Goal: Task Accomplishment & Management: Complete application form

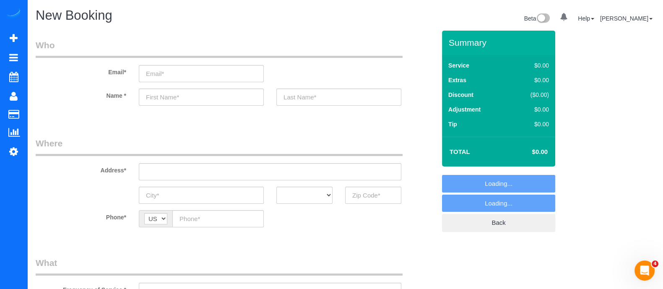
select select "object:4634"
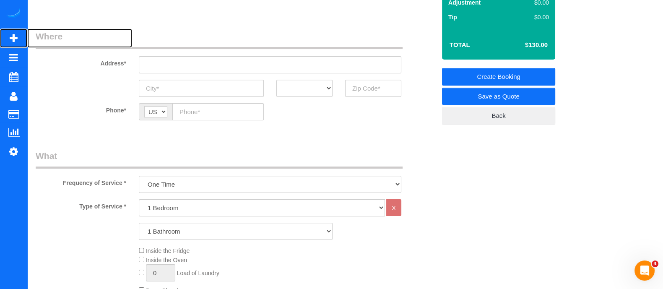
scroll to position [162, 0]
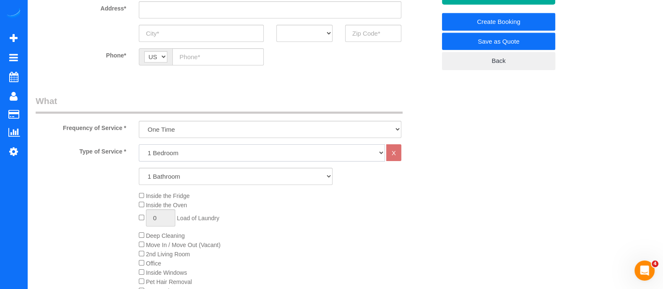
click at [220, 155] on select "1 Bedroom 2 Bedrooms 3 Bedrooms 4 Bedrooms 5 Bedrooms 6 Bedrooms" at bounding box center [262, 152] width 246 height 17
select select "3"
click at [139, 144] on select "1 Bedroom 2 Bedrooms 3 Bedrooms 4 Bedrooms 5 Bedrooms 6 Bedrooms" at bounding box center [262, 152] width 246 height 17
click at [187, 176] on select "1 Bathroom 2 Bathrooms 3 Bathrooms 4 Bathrooms 5 Bathrooms 6 Bathrooms" at bounding box center [236, 176] width 194 height 17
select select "3"
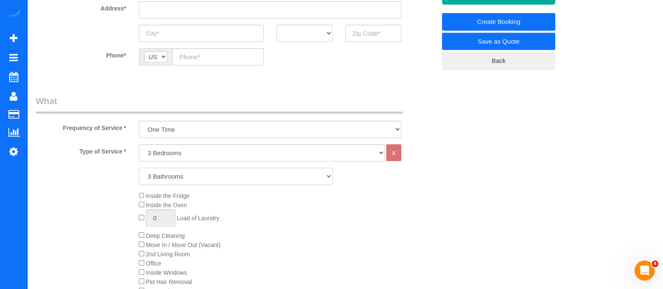
click at [139, 168] on select "1 Bathroom 2 Bathrooms 3 Bathrooms 4 Bathrooms 5 Bathrooms 6 Bathrooms" at bounding box center [236, 176] width 194 height 17
click at [170, 127] on select "One Time Every week (20% Off) - 20.00% (0% for the First Booking) Every 2 weeks…" at bounding box center [270, 129] width 263 height 17
select select "object:4635"
click at [139, 121] on select "One Time Every week (20% Off) - 20.00% (0% for the First Booking) Every 2 weeks…" at bounding box center [270, 129] width 263 height 17
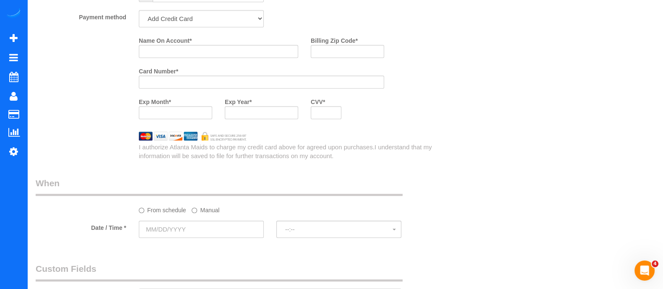
scroll to position [641, 0]
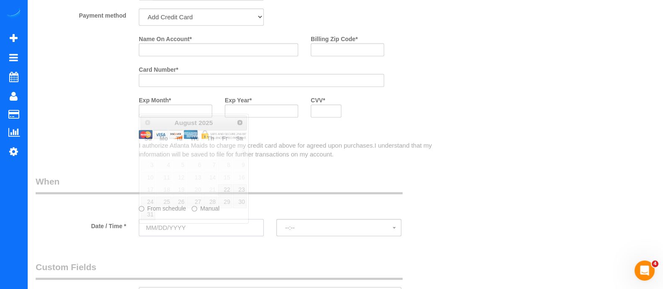
click at [214, 227] on input "text" at bounding box center [201, 227] width 125 height 17
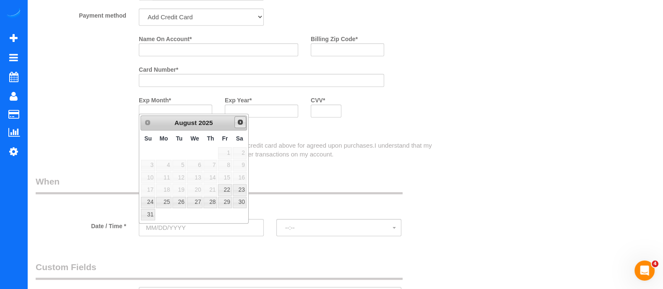
click at [235, 117] on link "Next" at bounding box center [240, 122] width 12 height 12
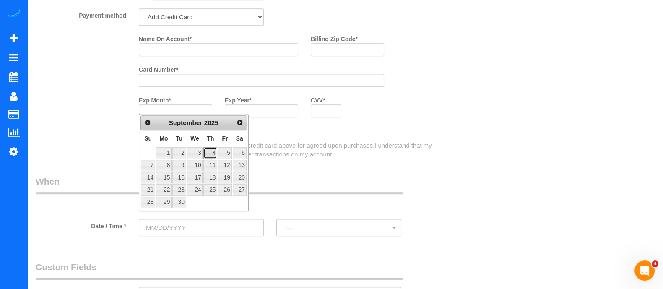
click at [215, 154] on link "4" at bounding box center [210, 152] width 14 height 11
type input "[DATE]"
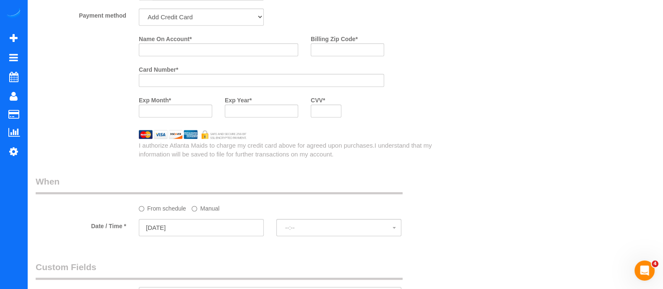
select select "spot1"
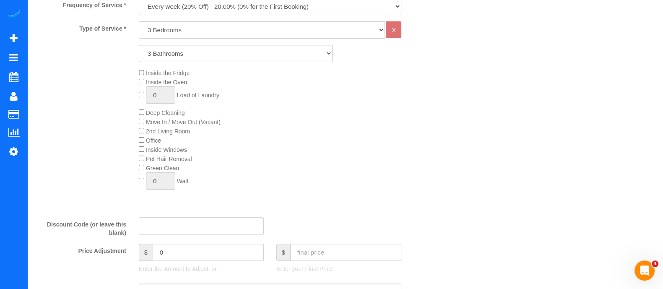
scroll to position [0, 0]
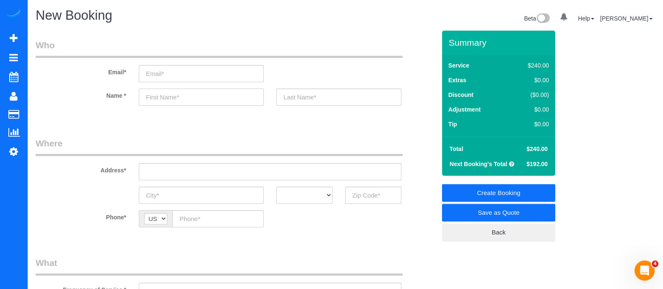
click at [212, 96] on input "text" at bounding box center [201, 97] width 125 height 17
type input "S"
type input "Sonni"
click at [294, 100] on input "text" at bounding box center [338, 97] width 125 height 17
type input "D"
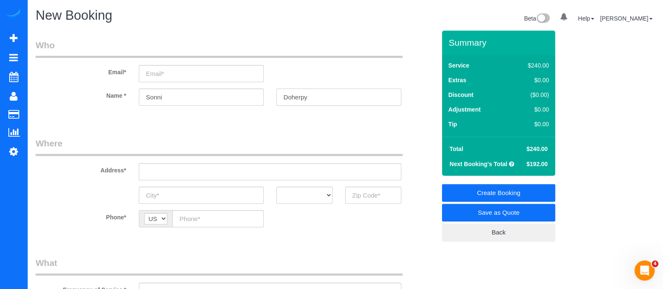
type input "Doherpy"
click at [185, 69] on input "email" at bounding box center [201, 73] width 125 height 17
type input "[EMAIL_ADDRESS][DOMAIN_NAME]"
click at [240, 176] on input "text" at bounding box center [270, 171] width 263 height 17
select select "spot19"
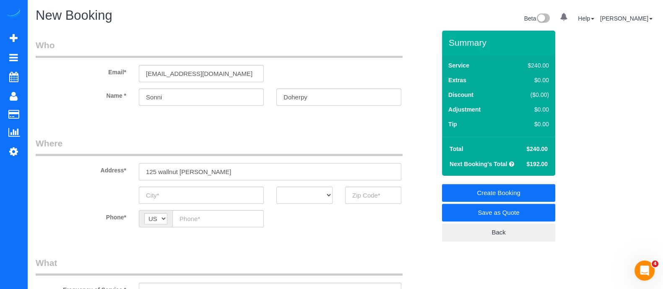
drag, startPoint x: 202, startPoint y: 175, endPoint x: 102, endPoint y: 177, distance: 100.3
click at [102, 177] on div "Address* 125 [GEOGRAPHIC_DATA][PERSON_NAME]" at bounding box center [235, 158] width 413 height 43
paste input "Wallnut Hall CirWoodstock, [GEOGRAPHIC_DATA] 30189"
click at [200, 171] on input "[STREET_ADDRESS]" at bounding box center [270, 171] width 263 height 17
click at [216, 173] on input "[STREET_ADDRESS]" at bounding box center [270, 171] width 263 height 17
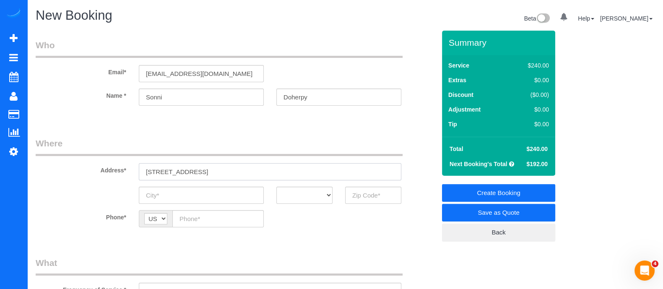
click at [216, 173] on input "[STREET_ADDRESS]" at bounding box center [270, 171] width 263 height 17
type input "[STREET_ADDRESS]"
click at [208, 193] on input "text" at bounding box center [201, 195] width 125 height 17
paste input "[GEOGRAPHIC_DATA]"
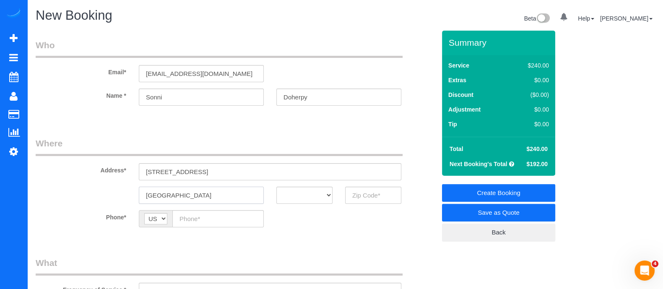
type input "[GEOGRAPHIC_DATA]"
click at [315, 188] on select "AK AL AR AZ CA CO CT DC DE [GEOGRAPHIC_DATA] [GEOGRAPHIC_DATA] HI IA ID IL IN K…" at bounding box center [304, 195] width 56 height 17
select select "GA"
click at [276, 187] on select "AK AL AR AZ CA CO CT DC DE [GEOGRAPHIC_DATA] [GEOGRAPHIC_DATA] HI IA ID IL IN K…" at bounding box center [304, 195] width 56 height 17
click at [371, 198] on input "text" at bounding box center [373, 195] width 56 height 17
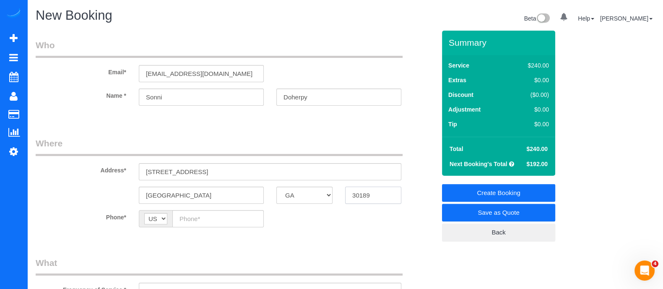
type input "30189"
paste input "[PHONE_NUMBER]"
click at [219, 216] on input "[PHONE_NUMBER]" at bounding box center [217, 218] width 91 height 17
type input "[PHONE_NUMBER]"
drag, startPoint x: 324, startPoint y: 92, endPoint x: 273, endPoint y: 102, distance: 52.5
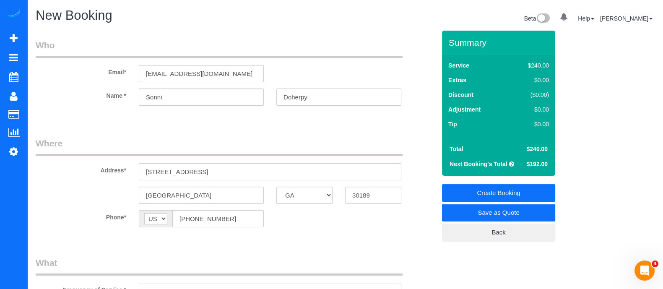
click at [273, 102] on div "Doherpy" at bounding box center [339, 97] width 138 height 17
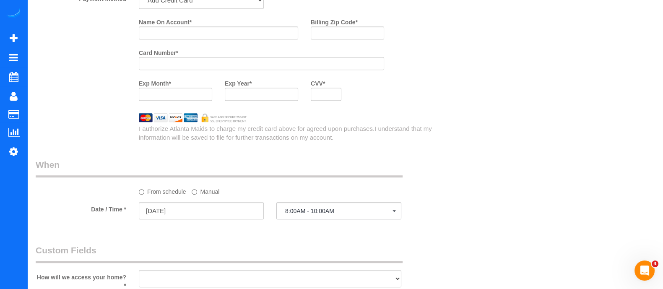
scroll to position [656, 0]
click at [248, 35] on input "Name On Account *" at bounding box center [218, 34] width 159 height 13
paste input "Doherpy"
type input "[PERSON_NAME]"
click at [326, 41] on input "Billing Zip Code *" at bounding box center [347, 34] width 73 height 13
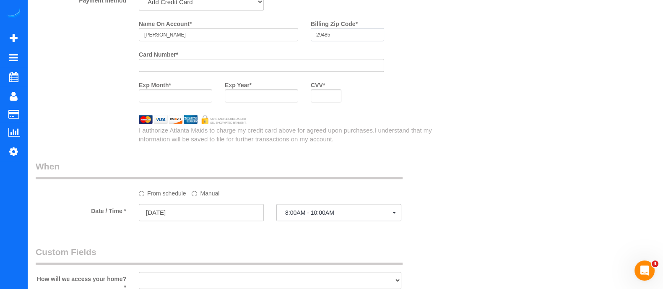
type input "29485"
click at [199, 94] on div at bounding box center [175, 95] width 73 height 13
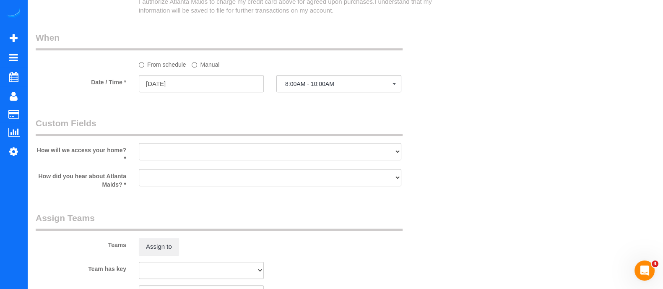
scroll to position [782, 0]
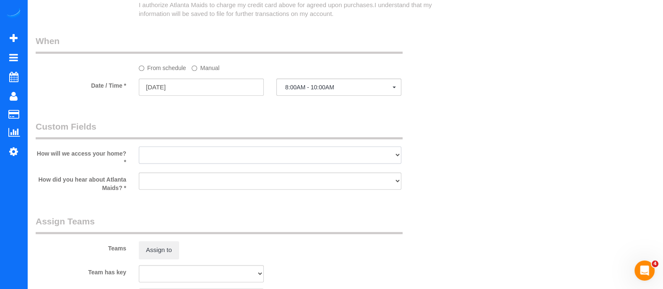
click at [328, 160] on select "I will leave a key I will provide an access code Someone will be home Go to apa…" at bounding box center [270, 154] width 263 height 17
select select "number:3"
click at [139, 149] on select "I will leave a key I will provide an access code Someone will be home Go to apa…" at bounding box center [270, 154] width 263 height 17
click at [262, 184] on select "Google Yelp From a friend Social media Other" at bounding box center [270, 180] width 263 height 17
select select "number:6"
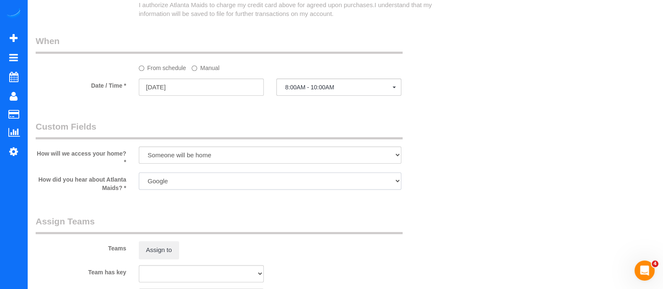
click at [139, 175] on select "Google Yelp From a friend Social media Other" at bounding box center [270, 180] width 263 height 17
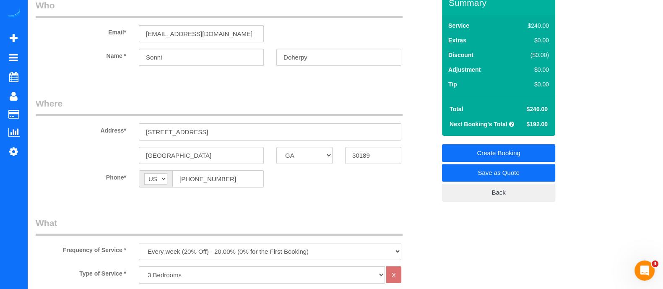
scroll to position [0, 0]
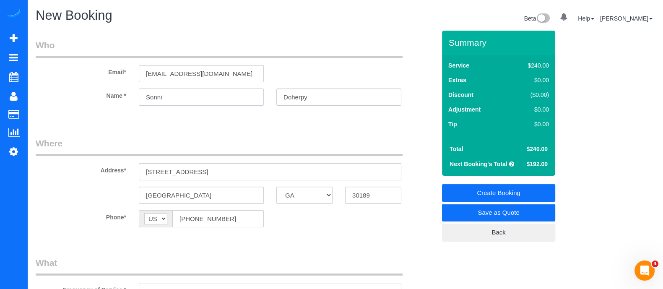
click at [196, 96] on input "Sonni" at bounding box center [201, 97] width 125 height 17
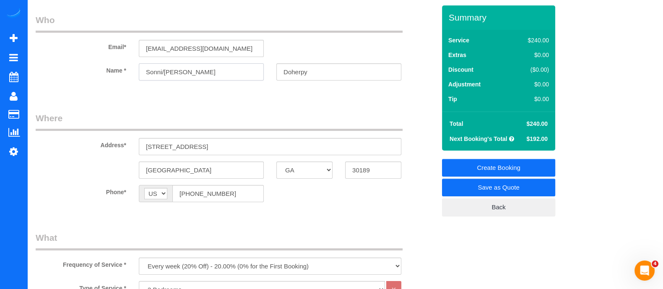
type input "Sonni/[PERSON_NAME]"
click at [522, 167] on link "Create Booking" at bounding box center [498, 168] width 113 height 18
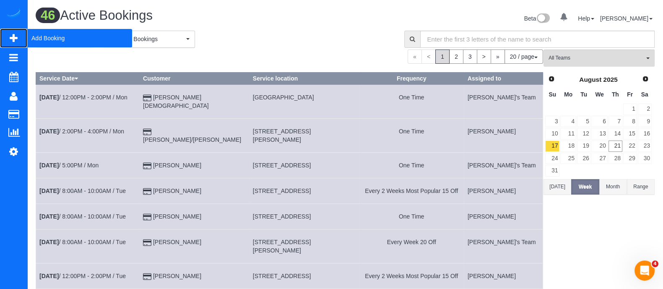
click at [43, 34] on span "Add Booking" at bounding box center [79, 38] width 105 height 19
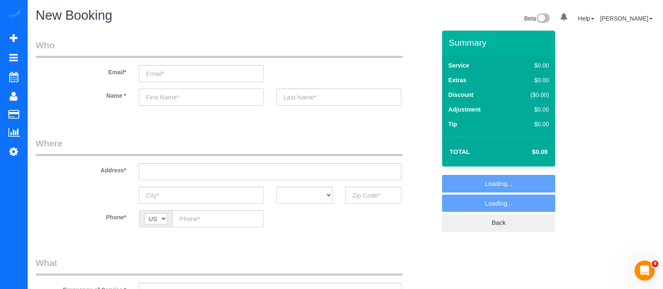
click at [190, 92] on input "text" at bounding box center [201, 97] width 125 height 17
select select "object:5492"
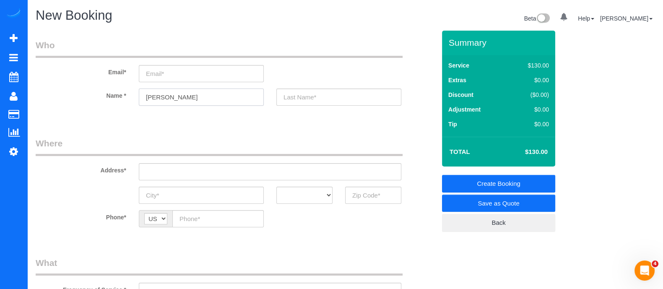
type input "[PERSON_NAME]"
click at [247, 175] on input "text" at bounding box center [270, 171] width 263 height 17
click at [364, 195] on input "text" at bounding box center [373, 195] width 56 height 17
type input "3"
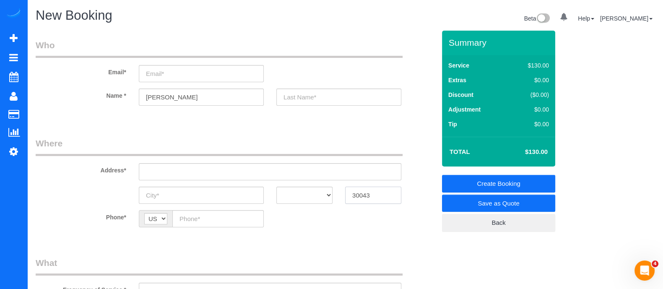
click at [364, 195] on input "30043" at bounding box center [373, 195] width 56 height 17
type input "30043"
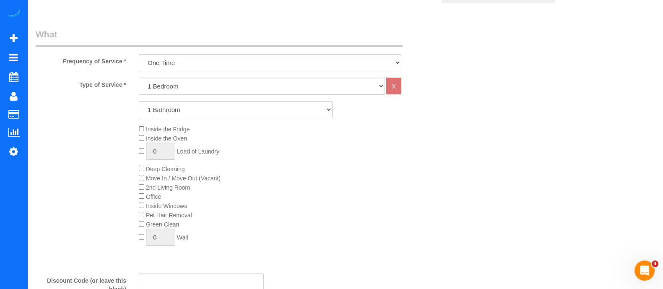
scroll to position [237, 0]
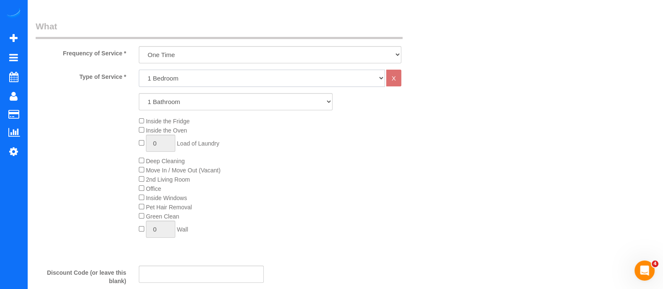
drag, startPoint x: 165, startPoint y: 81, endPoint x: 172, endPoint y: 129, distance: 48.8
click at [172, 129] on div "Type of Service * 1 Bedroom 2 Bedrooms 3 Bedrooms 4 Bedrooms 5 Bedrooms 6 Bedro…" at bounding box center [236, 165] width 400 height 190
select select "4"
click at [139, 70] on select "1 Bedroom 2 Bedrooms 3 Bedrooms 4 Bedrooms 5 Bedrooms 6 Bedrooms" at bounding box center [262, 78] width 246 height 17
click at [185, 102] on select "1 Bathroom 2 Bathrooms 3 Bathrooms 4 Bathrooms 5 Bathrooms 6 Bathrooms" at bounding box center [236, 101] width 194 height 17
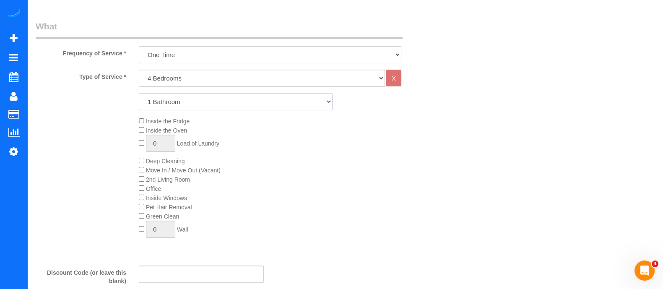
select select "2"
click at [139, 93] on select "1 Bathroom 2 Bathrooms 3 Bathrooms 4 Bathrooms 5 Bathrooms 6 Bathrooms" at bounding box center [236, 101] width 194 height 17
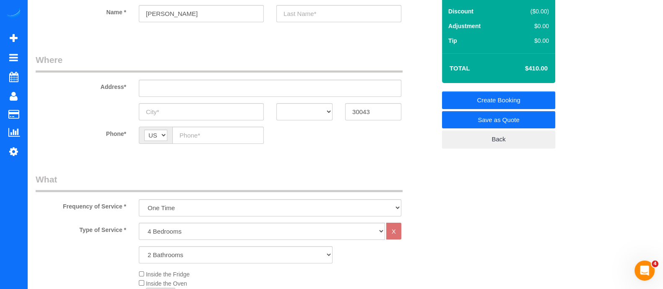
scroll to position [91, 0]
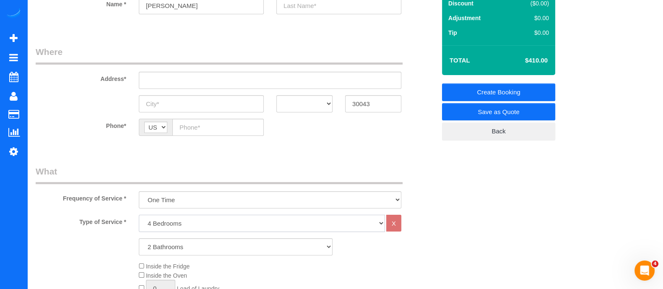
click at [266, 229] on select "1 Bedroom 2 Bedrooms 3 Bedrooms 4 Bedrooms 5 Bedrooms 6 Bedrooms" at bounding box center [262, 223] width 246 height 17
select select "1"
click at [139, 215] on select "1 Bedroom 2 Bedrooms 3 Bedrooms 4 Bedrooms 5 Bedrooms 6 Bedrooms" at bounding box center [262, 223] width 246 height 17
select select "2"
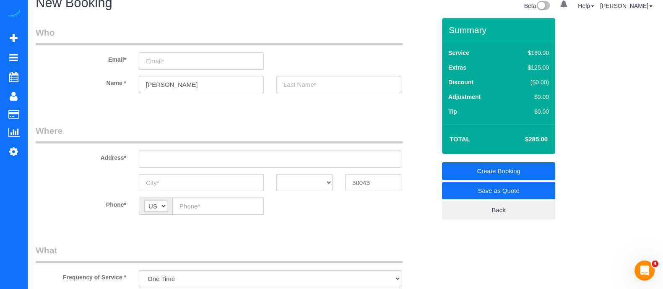
scroll to position [0, 0]
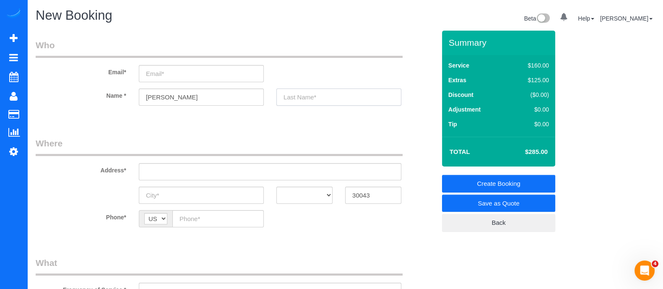
click at [297, 102] on input "text" at bounding box center [338, 97] width 125 height 17
type input "Lamb"
click at [237, 169] on input "text" at bounding box center [270, 171] width 263 height 17
drag, startPoint x: 229, startPoint y: 169, endPoint x: 112, endPoint y: 171, distance: 116.6
click at [112, 171] on div "Address* 908 havest [DEMOGRAPHIC_DATA] dr" at bounding box center [235, 158] width 413 height 43
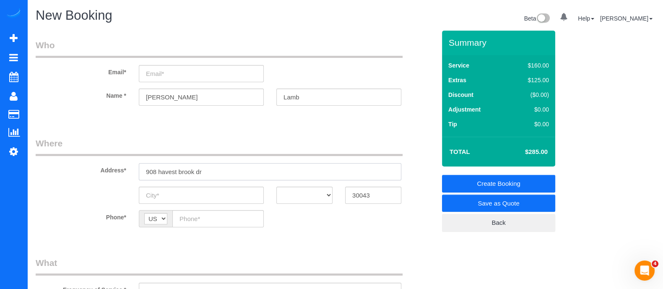
paste input "[GEOGRAPHIC_DATA], [GEOGRAPHIC_DATA]"
click at [217, 172] on input "[STREET_ADDRESS]" at bounding box center [270, 171] width 263 height 17
click at [233, 176] on input "[STREET_ADDRESS]" at bounding box center [270, 171] width 263 height 17
type input "[STREET_ADDRESS]"
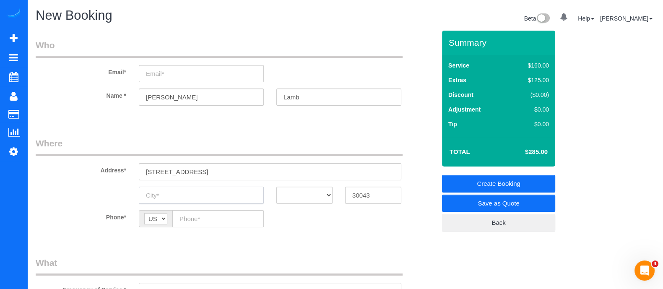
paste input "[GEOGRAPHIC_DATA]"
click at [220, 196] on input "[GEOGRAPHIC_DATA]" at bounding box center [201, 195] width 125 height 17
type input "[GEOGRAPHIC_DATA]"
click at [309, 198] on select "AK AL AR AZ CA CO CT DC DE [GEOGRAPHIC_DATA] [GEOGRAPHIC_DATA] HI IA ID IL IN K…" at bounding box center [304, 195] width 56 height 17
select select "GA"
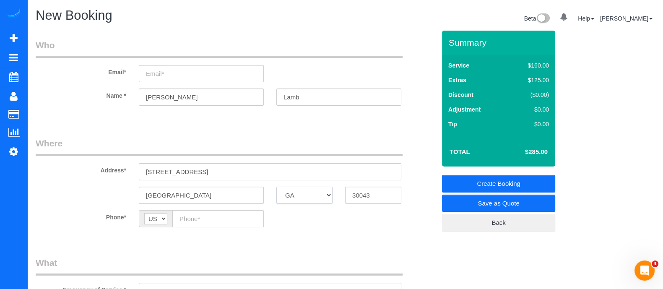
click at [276, 187] on select "AK AL AR AZ CA CO CT DC DE [GEOGRAPHIC_DATA] [GEOGRAPHIC_DATA] HI IA ID IL IN K…" at bounding box center [304, 195] width 56 height 17
paste input "[PHONE_NUMBER]"
click at [190, 219] on input "[PHONE_NUMBER]" at bounding box center [217, 218] width 91 height 17
type input "[PHONE_NUMBER]"
click at [168, 76] on input "email" at bounding box center [201, 73] width 125 height 17
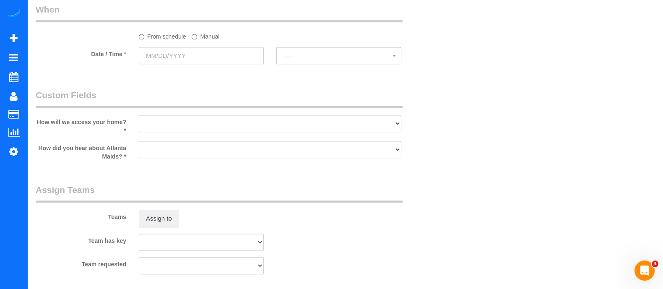
scroll to position [854, 0]
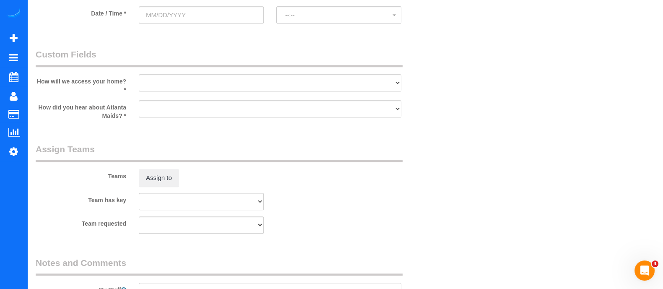
type input "[EMAIL_ADDRESS][DOMAIN_NAME]"
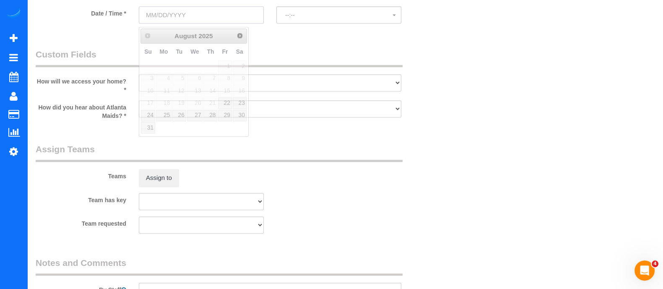
click at [182, 23] on input "text" at bounding box center [201, 14] width 125 height 17
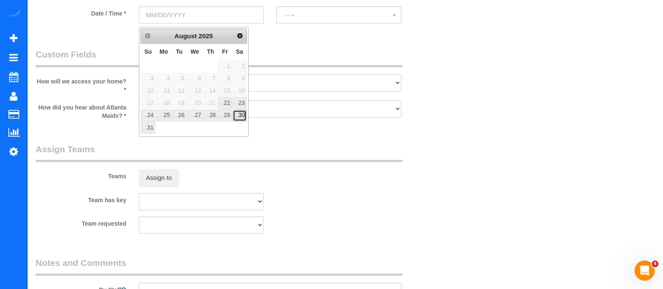
click at [240, 115] on link "30" at bounding box center [240, 115] width 14 height 11
type input "[DATE]"
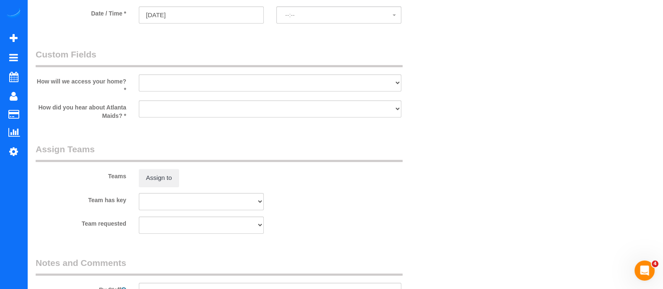
select select "spot37"
click at [208, 13] on input "[DATE]" at bounding box center [201, 14] width 125 height 17
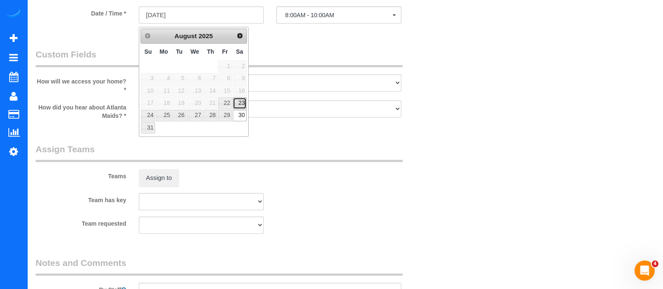
click at [240, 102] on link "23" at bounding box center [240, 102] width 14 height 11
type input "[DATE]"
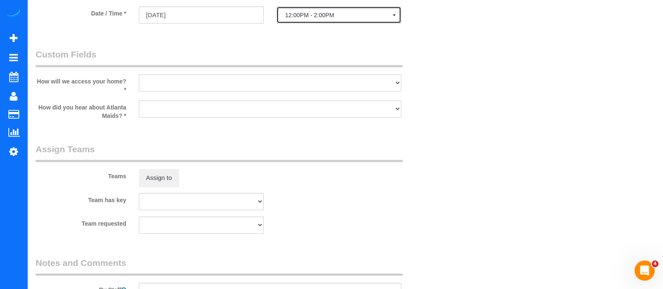
click at [325, 21] on button "12:00PM - 2:00PM" at bounding box center [338, 14] width 125 height 17
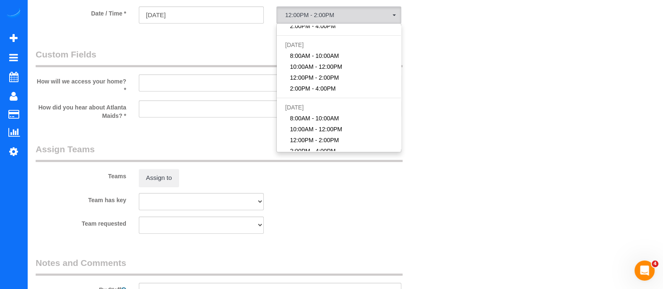
scroll to position [0, 0]
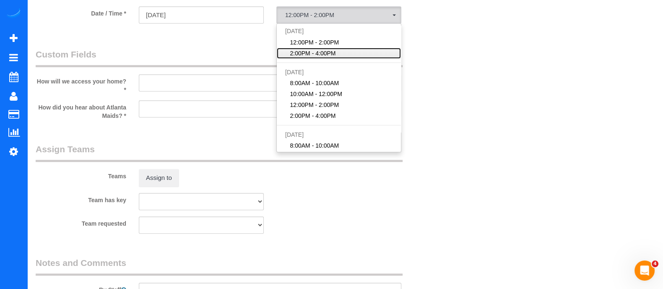
click at [337, 59] on link "2:00PM - 4:00PM" at bounding box center [339, 53] width 124 height 11
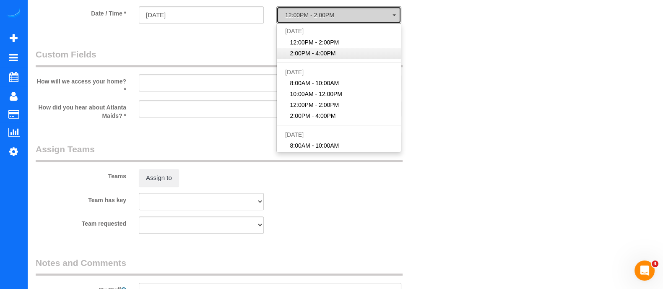
select select "spot58"
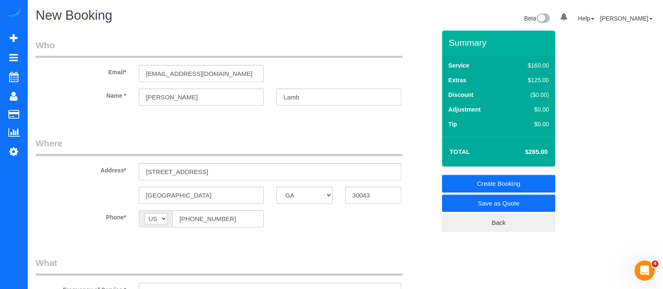
click at [482, 201] on link "Save as Quote" at bounding box center [498, 204] width 113 height 18
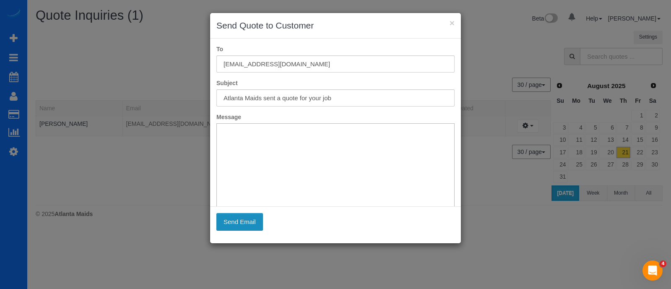
click at [248, 217] on button "Send Email" at bounding box center [239, 222] width 47 height 18
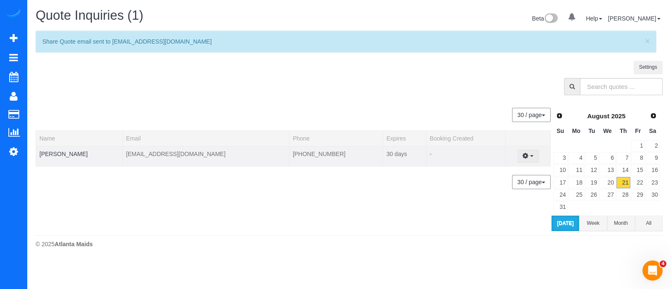
click at [529, 154] on button "button" at bounding box center [527, 156] width 21 height 13
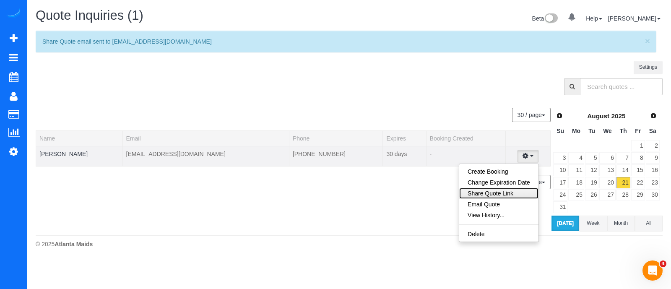
click at [494, 188] on link "Share Quote Link" at bounding box center [498, 193] width 79 height 11
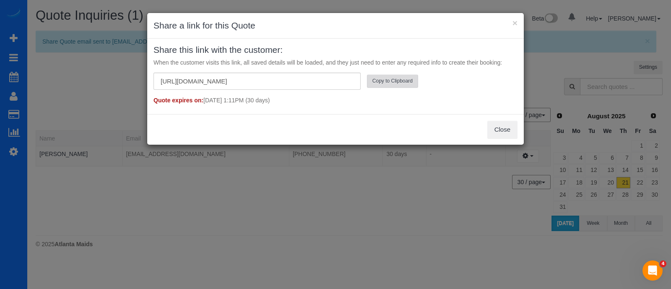
click at [403, 81] on button "Copy to Clipboard" at bounding box center [392, 81] width 51 height 13
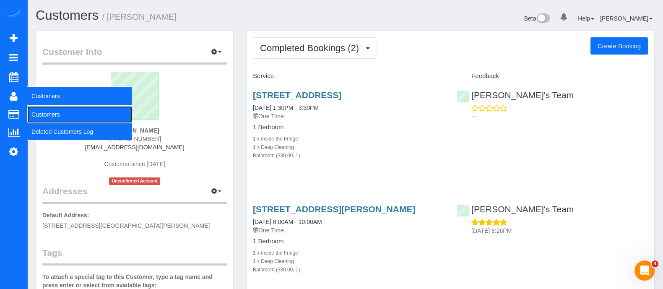
click at [46, 109] on link "Customers" at bounding box center [79, 114] width 105 height 17
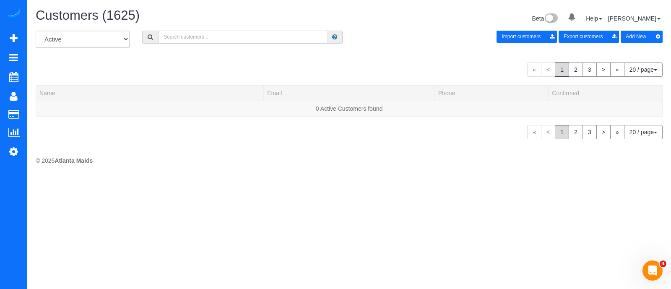
click at [199, 41] on input "text" at bounding box center [242, 37] width 169 height 13
paste input "[URL][DOMAIN_NAME]"
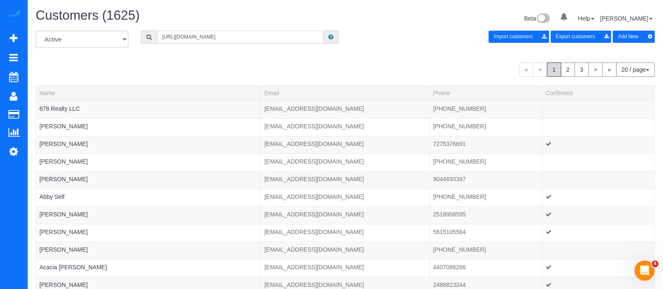
click at [302, 38] on input "[URL][DOMAIN_NAME]" at bounding box center [240, 37] width 167 height 13
paste input "(706) 564-8410"
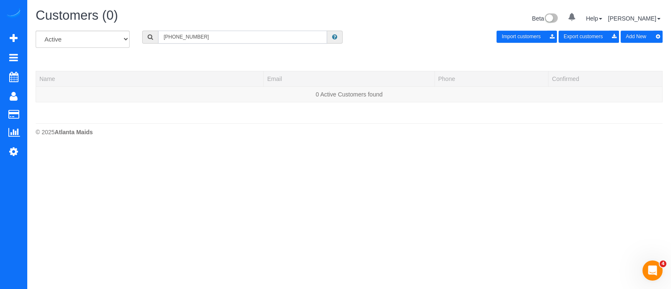
click at [275, 42] on input "(706) 564-8410" at bounding box center [242, 37] width 169 height 13
type input "("
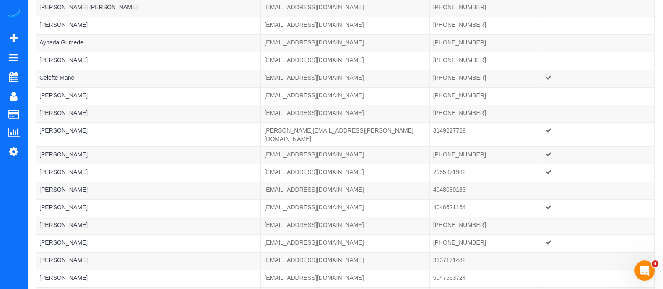
scroll to position [103, 0]
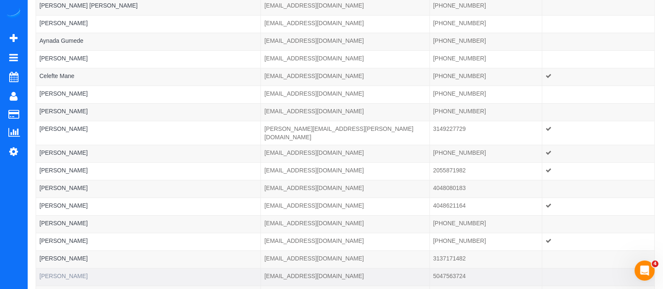
type input "Nat"
click at [61, 273] on link "Nat Kiefer" at bounding box center [63, 276] width 48 height 7
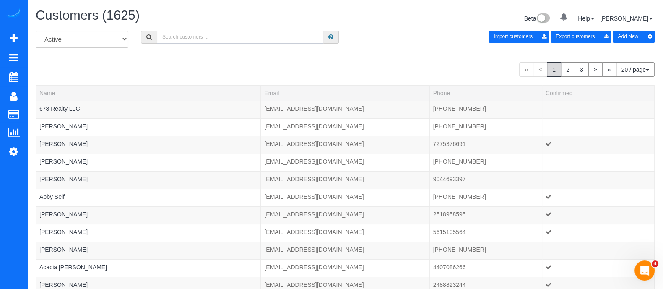
click at [214, 32] on input "text" at bounding box center [240, 37] width 167 height 13
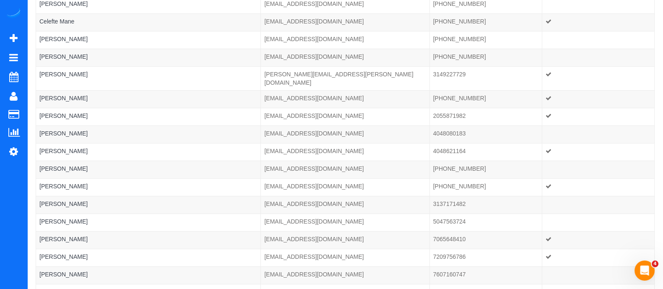
scroll to position [158, 0]
type input "nat"
click at [61, 235] on link "Nat Simkins" at bounding box center [63, 238] width 48 height 7
